Goal: Browse casually: Explore the website without a specific task or goal

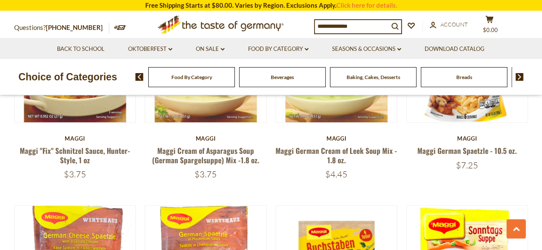
scroll to position [591, 0]
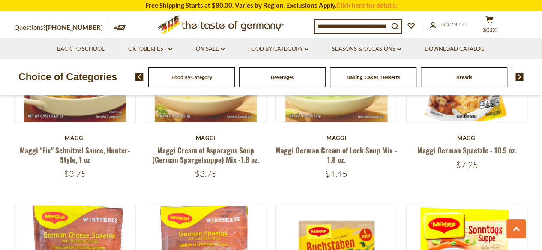
click at [515, 77] on img at bounding box center [519, 77] width 8 height 8
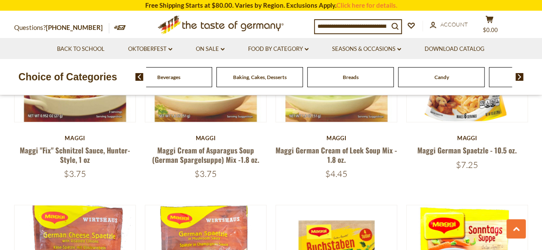
click at [515, 77] on img at bounding box center [519, 77] width 8 height 8
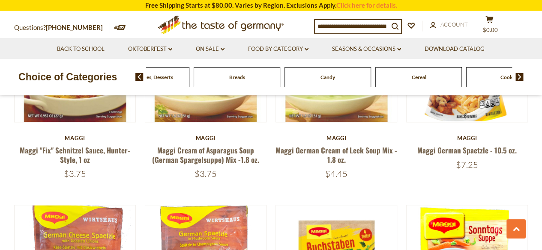
click at [515, 77] on img at bounding box center [519, 77] width 8 height 8
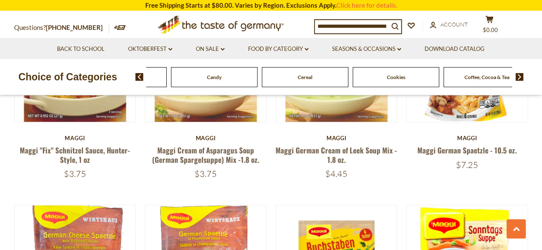
click at [515, 77] on img at bounding box center [519, 77] width 8 height 8
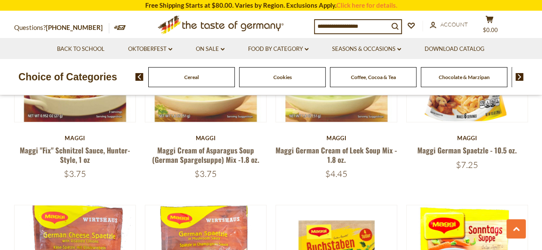
click at [515, 77] on img at bounding box center [519, 77] width 8 height 8
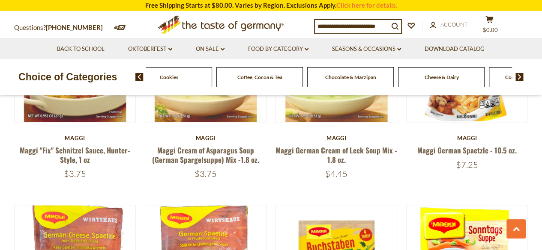
click at [515, 77] on img at bounding box center [519, 77] width 8 height 8
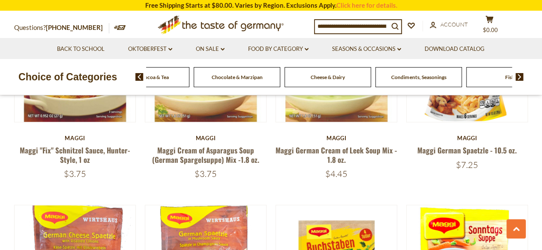
click at [515, 77] on img at bounding box center [519, 77] width 8 height 8
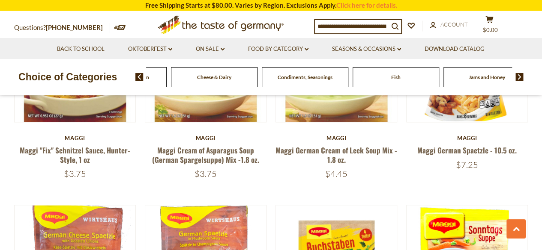
click at [515, 77] on img at bounding box center [519, 77] width 8 height 8
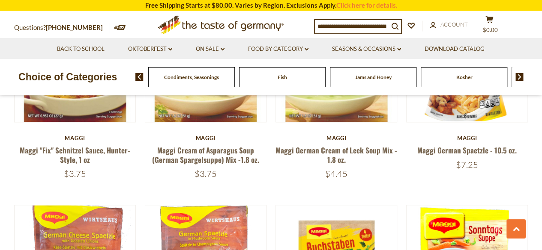
click at [515, 77] on img at bounding box center [519, 77] width 8 height 8
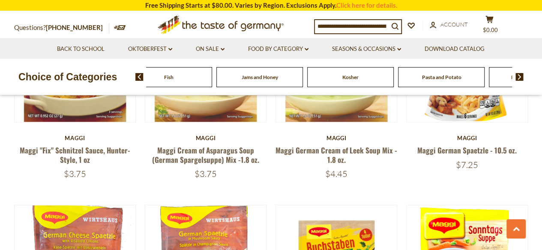
click at [515, 77] on img at bounding box center [519, 77] width 8 height 8
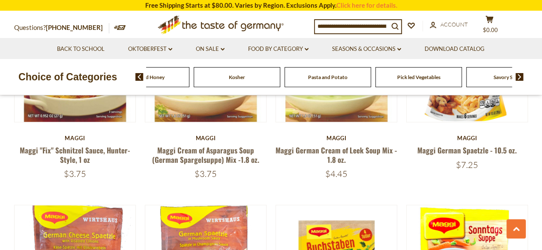
click at [515, 77] on img at bounding box center [519, 77] width 8 height 8
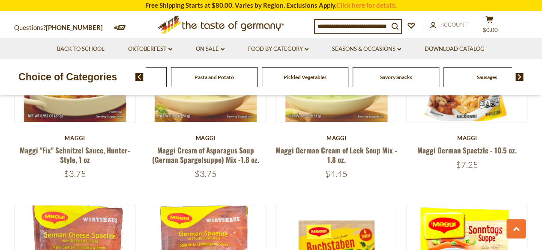
click at [515, 77] on img at bounding box center [519, 77] width 8 height 8
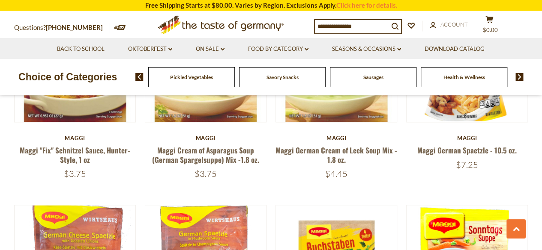
click at [515, 77] on img at bounding box center [519, 77] width 8 height 8
